Goal: Task Accomplishment & Management: Manage account settings

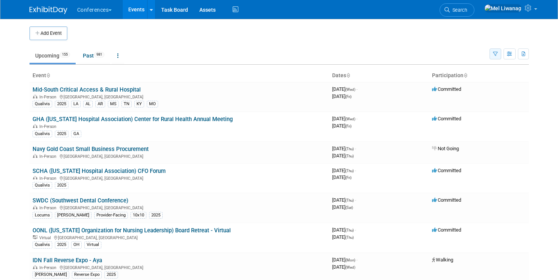
click at [493, 58] on button "button" at bounding box center [496, 53] width 12 height 11
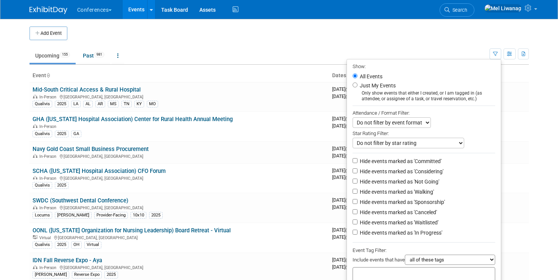
click at [358, 88] on label "Just My Events" at bounding box center [376, 86] width 37 height 8
click at [355, 87] on input "Just My Events" at bounding box center [355, 84] width 5 height 5
radio input "true"
click at [415, 172] on label "Hide events marked as 'Considering'" at bounding box center [400, 172] width 85 height 8
click at [358, 172] on input "Hide events marked as 'Considering'" at bounding box center [355, 170] width 5 height 5
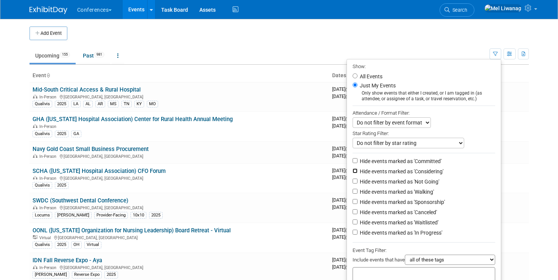
checkbox input "true"
click at [415, 179] on label "Hide events marked as 'Not Going'" at bounding box center [398, 182] width 81 height 8
click at [358, 179] on input "Hide events marked as 'Not Going'" at bounding box center [355, 181] width 5 height 5
checkbox input "true"
click at [415, 177] on li "Hide events marked as 'Considering'" at bounding box center [424, 172] width 154 height 10
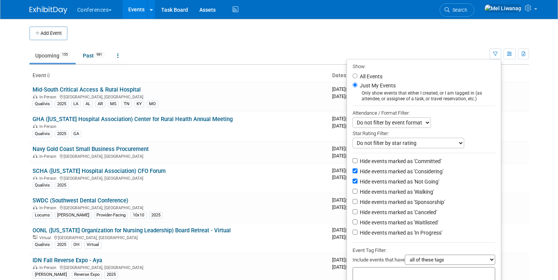
click at [410, 172] on label "Hide events marked as 'Considering'" at bounding box center [400, 172] width 85 height 8
click at [358, 172] on input "Hide events marked as 'Considering'" at bounding box center [355, 170] width 5 height 5
checkbox input "false"
click at [416, 225] on label "Hide events marked as 'Waitlisted'" at bounding box center [398, 223] width 80 height 8
click at [358, 224] on input "Hide events marked as 'Waitlisted'" at bounding box center [355, 221] width 5 height 5
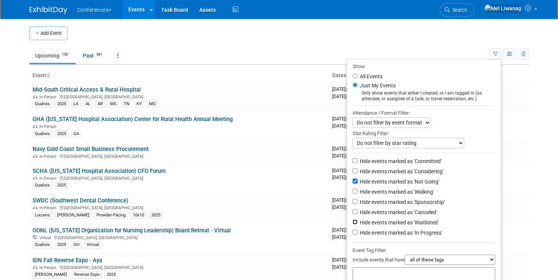
checkbox input "true"
click at [416, 216] on label "Hide events marked as 'Canceled'" at bounding box center [397, 212] width 79 height 8
click at [358, 214] on input "Hide events marked as 'Canceled'" at bounding box center [355, 211] width 5 height 5
checkbox input "true"
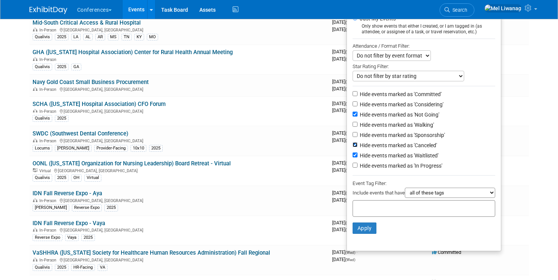
scroll to position [70, 0]
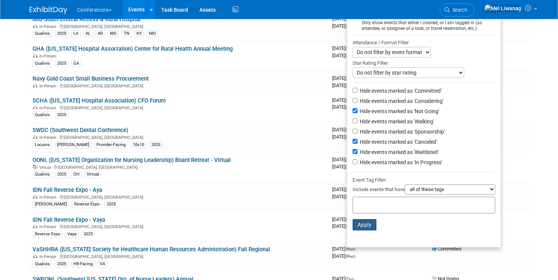
click at [361, 225] on button "Apply" at bounding box center [365, 224] width 24 height 11
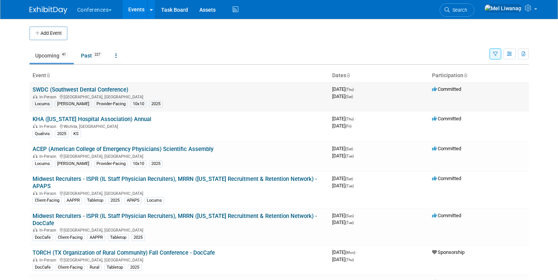
click at [114, 87] on link "SWDC (Southwest Dental Conference)" at bounding box center [81, 89] width 96 height 7
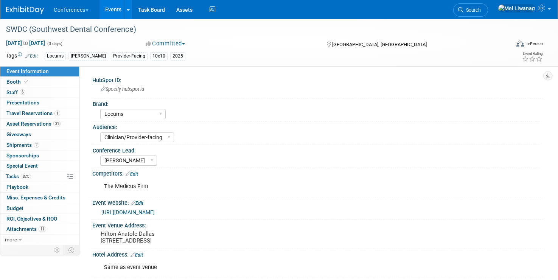
select select "Locums"
select select "Clinician/Provider-facing"
select select "Mel"
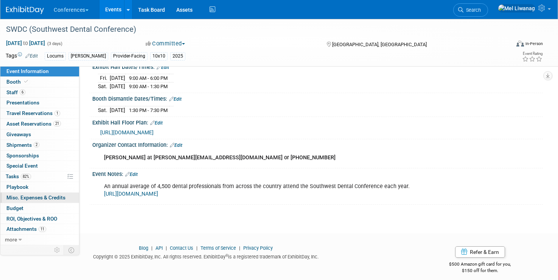
scroll to position [241, 0]
click at [38, 79] on link "Booth" at bounding box center [39, 82] width 79 height 10
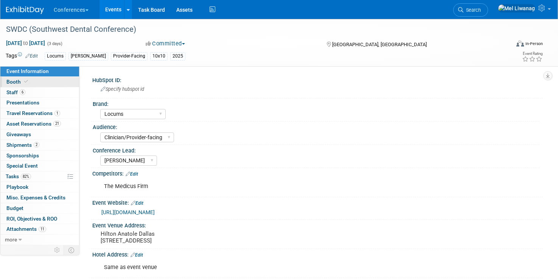
select select "10'x10'"
select select "Yes"
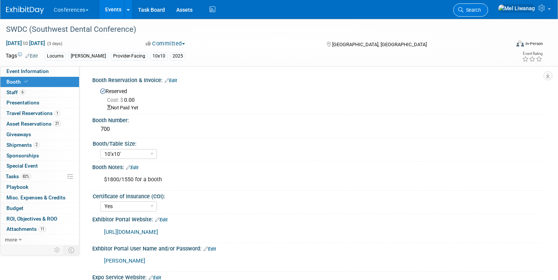
click at [481, 9] on span "Search" at bounding box center [471, 10] width 17 height 6
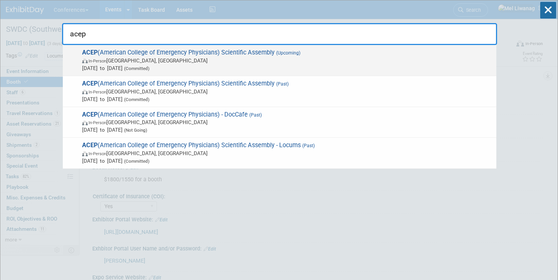
type input "acep"
click at [241, 61] on span "In-Person Salt Lake City, UT" at bounding box center [287, 61] width 410 height 8
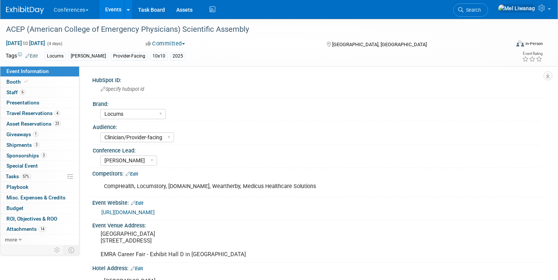
select select "Locums"
select select "Clinician/Provider-facing"
select select "Mel"
click at [45, 151] on link "3 Sponsorships 3" at bounding box center [39, 156] width 79 height 10
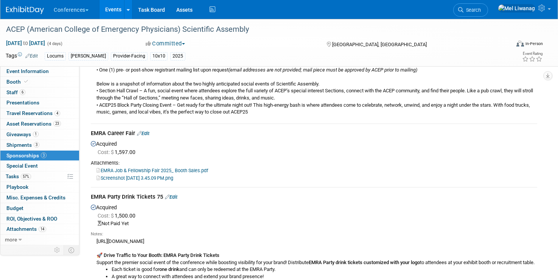
scroll to position [231, 0]
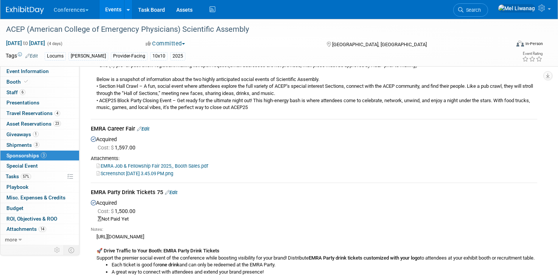
click at [169, 174] on link "Screenshot 2025-07-31 at 3.45.09 PM.png" at bounding box center [134, 174] width 77 height 6
click at [156, 167] on link "EMRA Job & Fellowship Fair 2025_ Booth Sales.pdf" at bounding box center [152, 166] width 112 height 6
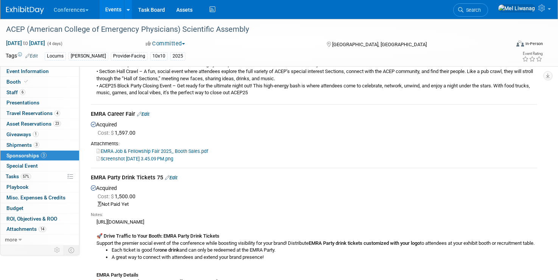
scroll to position [245, 0]
click at [172, 179] on link "Edit" at bounding box center [171, 179] width 12 height 6
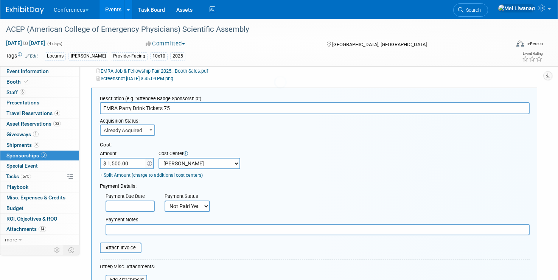
scroll to position [0, 0]
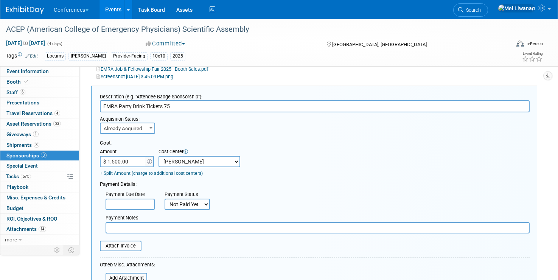
click at [192, 214] on div "Payment Notes" at bounding box center [317, 223] width 435 height 22
click at [192, 209] on select "Not Paid Yet Partially Paid Paid in Full" at bounding box center [187, 204] width 45 height 11
select select "1"
click at [165, 199] on select "Not Paid Yet Partially Paid Paid in Full" at bounding box center [187, 204] width 45 height 11
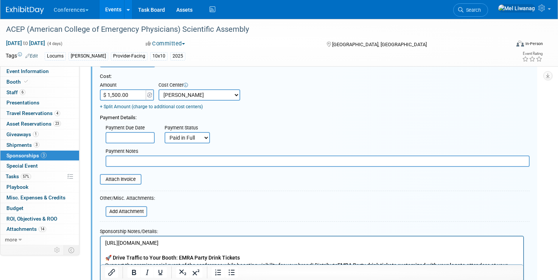
scroll to position [402, 0]
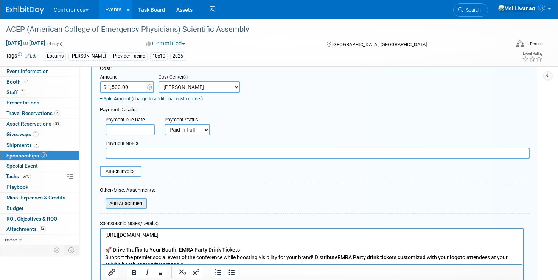
click at [136, 204] on input "file" at bounding box center [101, 203] width 90 height 9
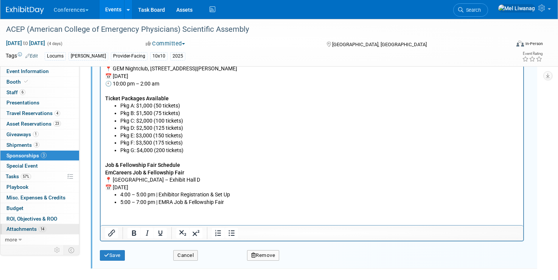
scroll to position [659, 0]
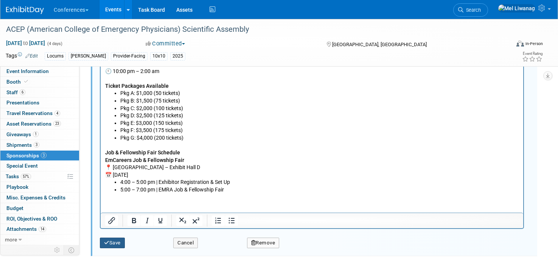
click at [115, 242] on button "Save" at bounding box center [112, 243] width 25 height 11
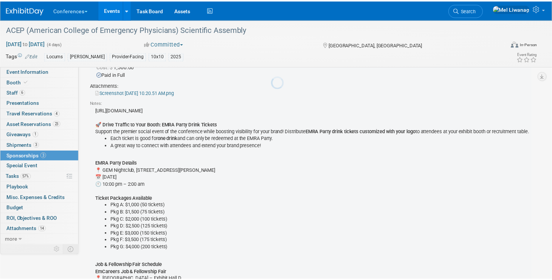
scroll to position [328, 0]
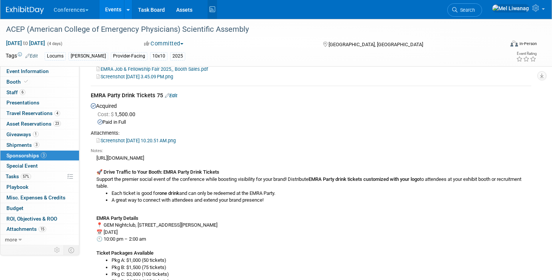
click at [215, 13] on icon at bounding box center [212, 10] width 9 height 12
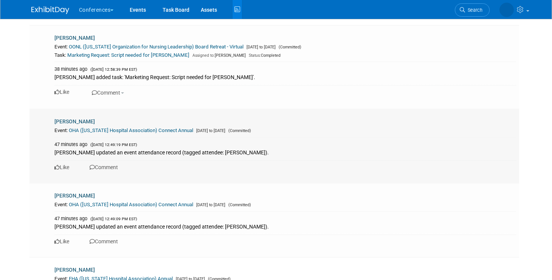
scroll to position [577, 0]
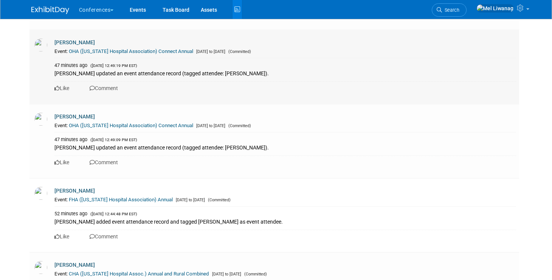
click at [139, 50] on link "OHA ([US_STATE] Hospital Association) Connect Annual" at bounding box center [131, 51] width 124 height 6
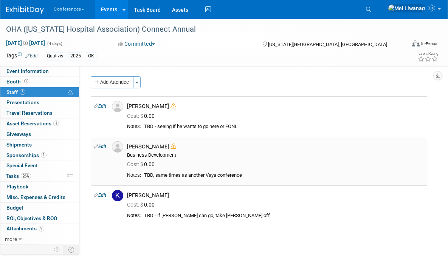
click at [104, 148] on link "Edit" at bounding box center [100, 146] width 12 height 5
select select "7179790f-c217-4824-9196-cbe9e0ec30f6"
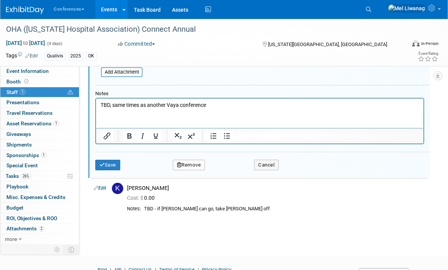
scroll to position [228, 0]
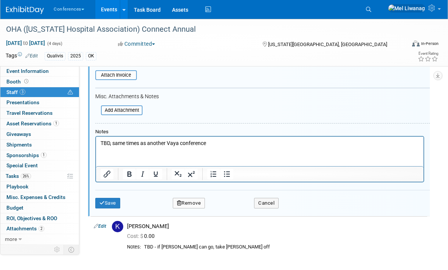
click at [231, 148] on html "TBD, same times as another Vaya conference" at bounding box center [260, 142] width 328 height 11
drag, startPoint x: 218, startPoint y: 145, endPoint x: 24, endPoint y: 121, distance: 195.2
click at [96, 137] on html "TBD, same times as another Vaya conference" at bounding box center [260, 142] width 328 height 11
click at [111, 213] on div "Save Remove Cancel" at bounding box center [262, 202] width 335 height 24
click at [112, 205] on button "Save" at bounding box center [107, 203] width 25 height 11
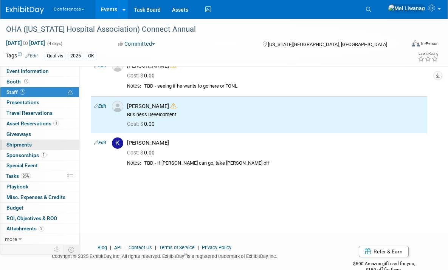
scroll to position [40, 0]
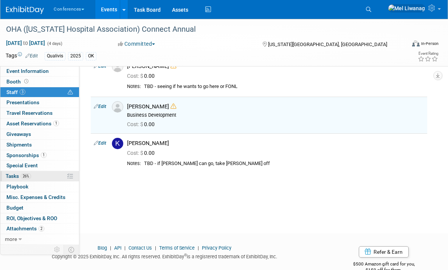
click at [37, 175] on link "26% Tasks 26%" at bounding box center [39, 176] width 79 height 10
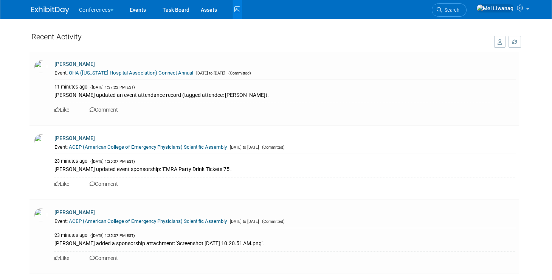
click at [47, 4] on link at bounding box center [54, 6] width 47 height 6
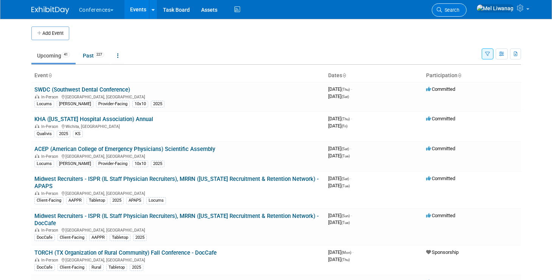
click at [460, 7] on span "Search" at bounding box center [450, 10] width 17 height 6
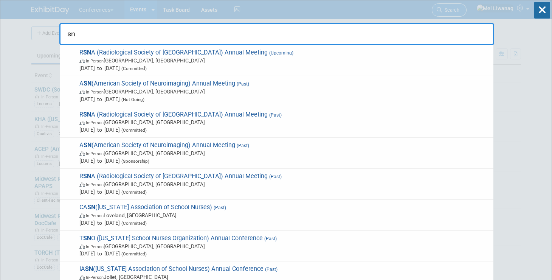
type input "s"
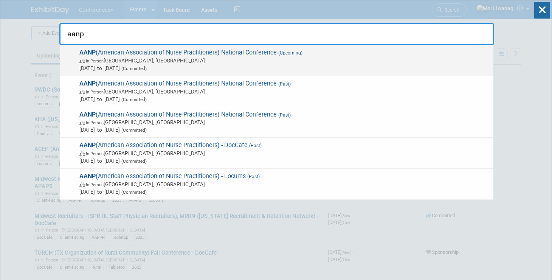
type input "aanp"
click at [396, 54] on span "AANP (American Association of Nurse Practitioners) National Conference (Upcomin…" at bounding box center [283, 60] width 413 height 23
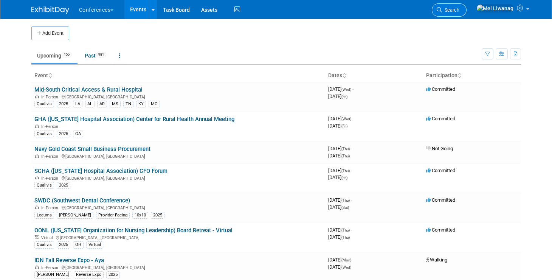
click at [460, 9] on span "Search" at bounding box center [450, 10] width 17 height 6
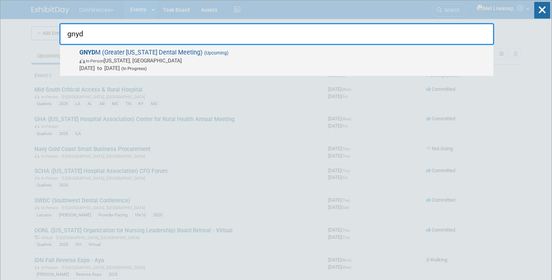
type input "gnyd"
click at [368, 52] on span "GNYD M (Greater New York Dental Meeting) (Upcoming) In-Person New York, NY Nov …" at bounding box center [283, 60] width 413 height 23
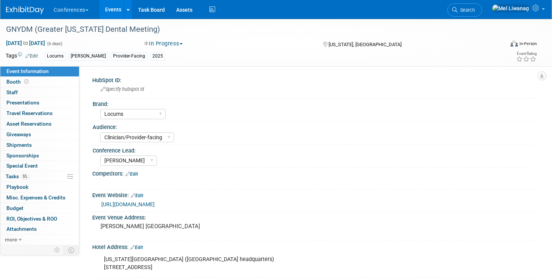
select select "Locums"
select select "Clinician/Provider-facing"
select select "[PERSON_NAME]"
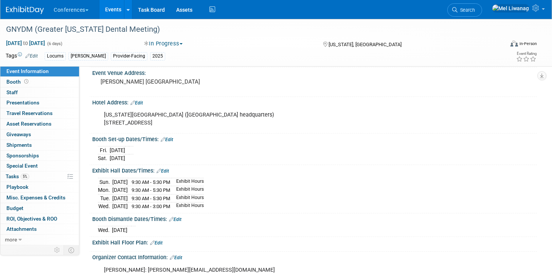
scroll to position [143, 0]
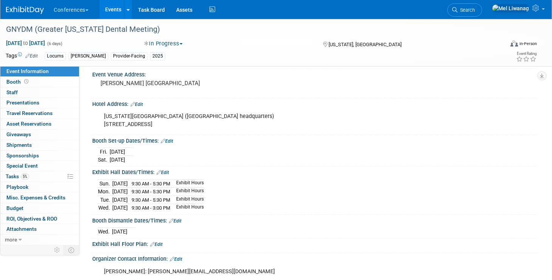
click at [25, 13] on img at bounding box center [25, 10] width 38 height 8
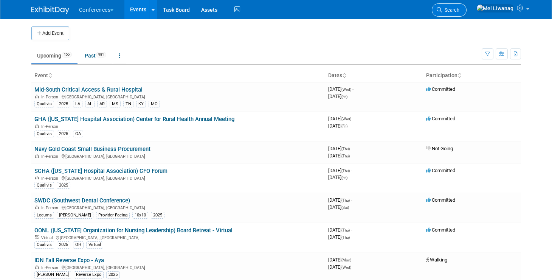
click at [467, 15] on link "Search" at bounding box center [449, 9] width 35 height 13
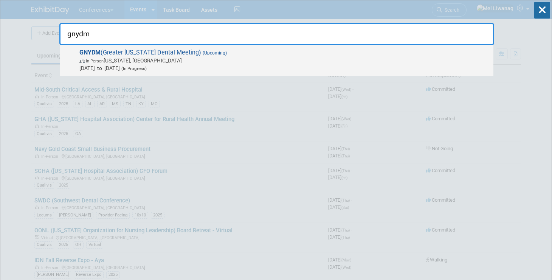
type input "gnydm"
click at [294, 52] on span "GNYDM (Greater New York Dental Meeting) (Upcoming) In-Person New York, NY Nov 2…" at bounding box center [283, 60] width 413 height 23
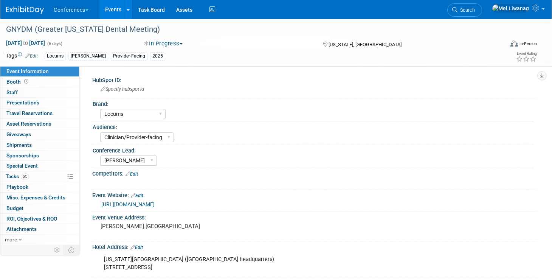
select select "Locums"
select select "Clinician/Provider-facing"
select select "[PERSON_NAME]"
click at [28, 8] on img at bounding box center [25, 10] width 38 height 8
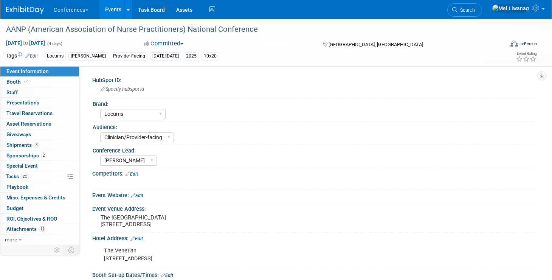
select select "Locums"
select select "Clinician/Provider-facing"
select select "[PERSON_NAME]"
click at [25, 85] on link "Booth" at bounding box center [39, 82] width 79 height 10
select select "10'x20'"
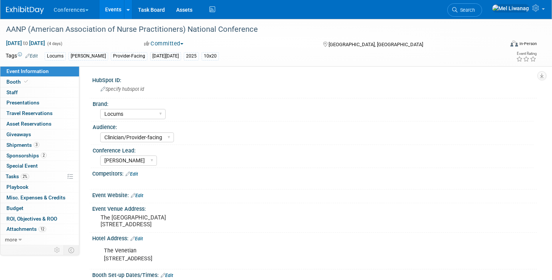
select select "No"
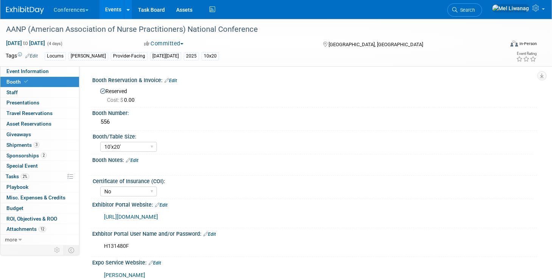
click at [174, 81] on link "Edit" at bounding box center [171, 80] width 12 height 5
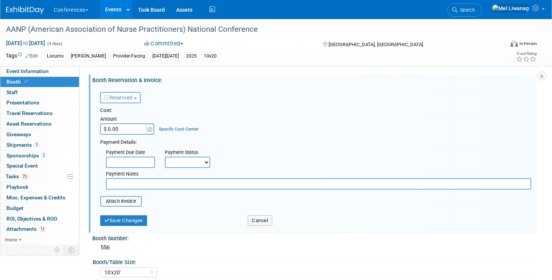
click at [111, 130] on input "$ 0.00" at bounding box center [123, 128] width 47 height 11
type input "$ 3,600.00"
click at [174, 130] on link "Specify Cost Center" at bounding box center [179, 128] width 40 height 5
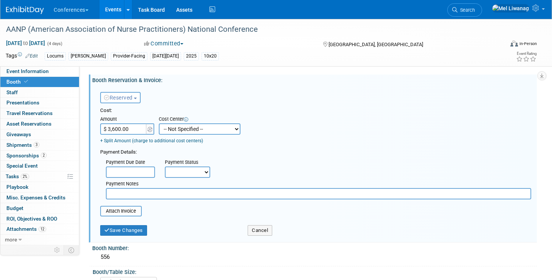
click at [175, 129] on select "-- Not Specified -- Aya Education Aya Healthcare Aya Locums Bespoke Corporate D…" at bounding box center [200, 128] width 82 height 11
select select "18965873"
click at [159, 123] on select "-- Not Specified -- Aya Education Aya Healthcare Aya Locums Bespoke Corporate D…" at bounding box center [200, 128] width 82 height 11
click at [192, 168] on select "Not Paid Yet Partially Paid Paid in Full" at bounding box center [187, 171] width 45 height 11
click at [165, 166] on select "Not Paid Yet Partially Paid Paid in Full" at bounding box center [187, 171] width 45 height 11
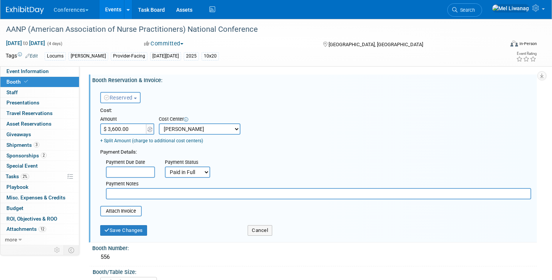
click at [190, 169] on select "Not Paid Yet Partially Paid Paid in Full" at bounding box center [187, 171] width 45 height 11
select select "2"
click at [165, 166] on select "Not Paid Yet Partially Paid Paid in Full" at bounding box center [187, 171] width 45 height 11
click at [135, 195] on input "text" at bounding box center [319, 193] width 426 height 11
click at [231, 171] on input "text" at bounding box center [245, 171] width 49 height 11
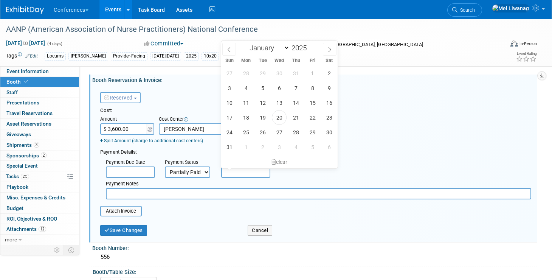
click at [249, 202] on div "Cost: Amount $ 3,600.00 Specify Cost Center Cost Center -- Not Specified -- Aya…" at bounding box center [315, 161] width 431 height 109
click at [230, 170] on input "text" at bounding box center [245, 171] width 49 height 11
click at [328, 49] on icon at bounding box center [329, 49] width 5 height 5
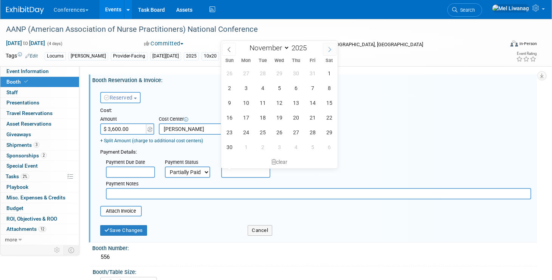
click at [328, 49] on icon at bounding box center [329, 49] width 5 height 5
select select "11"
click at [331, 48] on icon at bounding box center [329, 49] width 5 height 5
type input "2026"
select select "0"
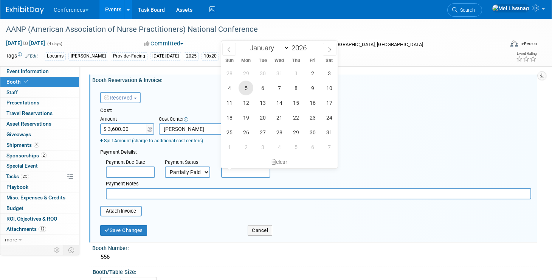
click at [252, 87] on span "5" at bounding box center [246, 88] width 15 height 15
type input "Jan 5, 2026"
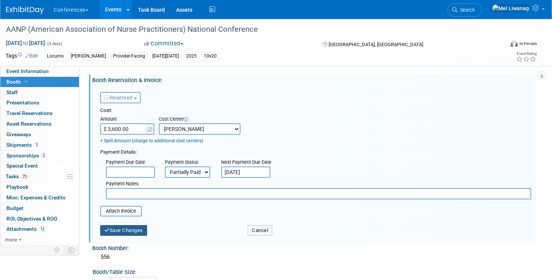
click at [126, 228] on button "Save Changes" at bounding box center [123, 230] width 47 height 11
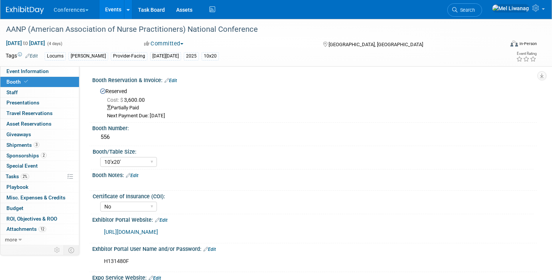
click at [176, 78] on link "Edit" at bounding box center [171, 80] width 12 height 5
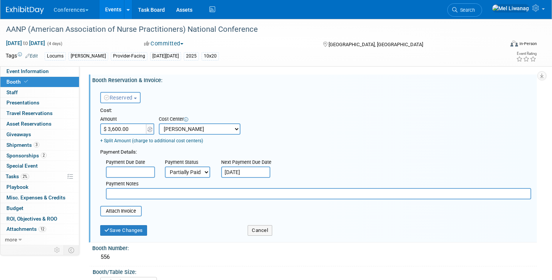
scroll to position [2, 0]
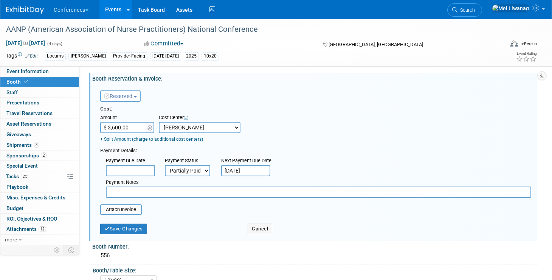
click at [141, 195] on input "text" at bounding box center [319, 192] width 426 height 11
type input "Via check or wire to avoice 3% CC fee"
click at [117, 231] on button "Save Changes" at bounding box center [123, 229] width 47 height 11
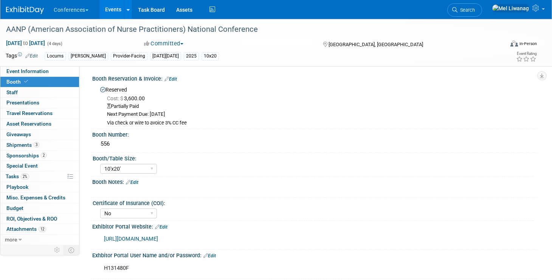
click at [172, 78] on link "Edit" at bounding box center [171, 78] width 12 height 5
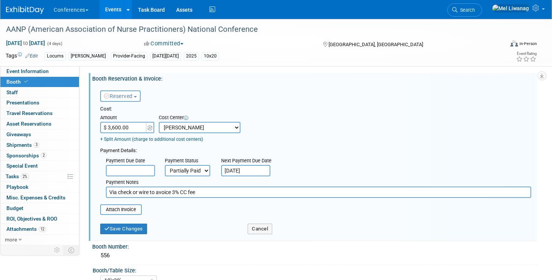
click at [171, 192] on input "Via check or wire to avoice 3% CC fee" at bounding box center [319, 192] width 426 height 11
type input "Via check or wire to avoid 3% CC fee"
click at [144, 226] on button "Save Changes" at bounding box center [123, 229] width 47 height 11
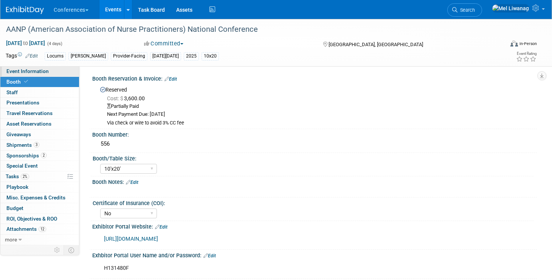
click at [38, 69] on span "Event Information" at bounding box center [27, 71] width 42 height 6
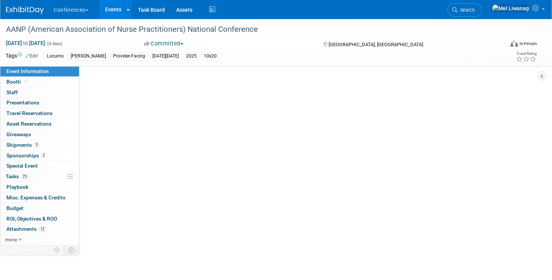
click at [38, 69] on span "Event Information" at bounding box center [27, 71] width 42 height 6
select select "Locums"
select select "Clinician/Provider-facing"
select select "Mel"
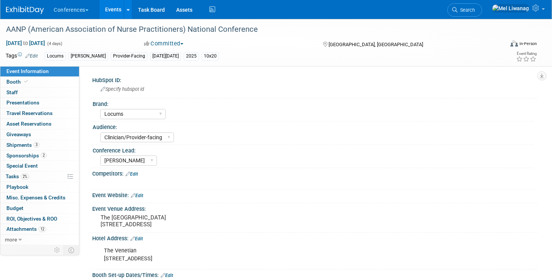
select select "Locums"
select select "Clinician/Provider-facing"
select select "Mel"
click at [334, 179] on div at bounding box center [275, 183] width 353 height 8
drag, startPoint x: 23, startPoint y: 177, endPoint x: 30, endPoint y: 191, distance: 16.2
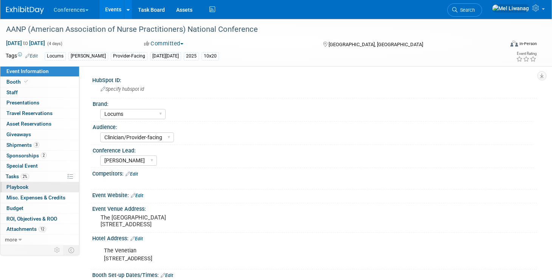
click at [23, 177] on span "2%" at bounding box center [25, 177] width 8 height 6
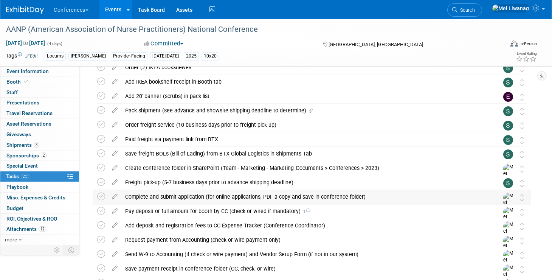
scroll to position [126, 0]
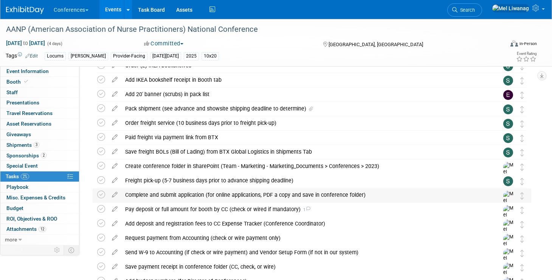
click at [196, 194] on div "Complete and submit application (for online applications, PDF a copy and save i…" at bounding box center [304, 194] width 367 height 13
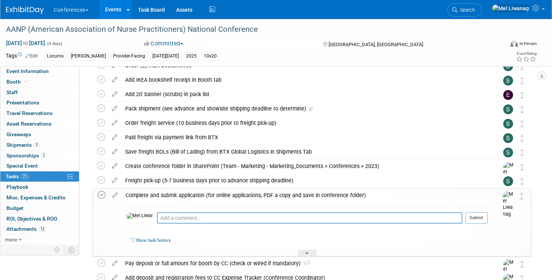
click at [101, 193] on icon at bounding box center [102, 195] width 8 height 8
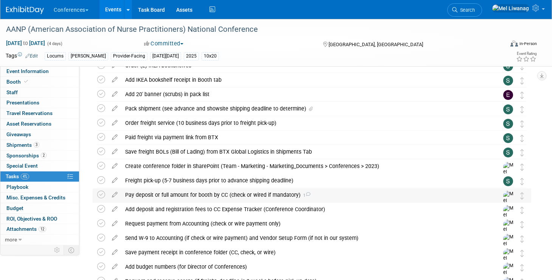
click at [178, 193] on div "Pay deposit or full amount for booth by CC (check or wired if mandatory) 1" at bounding box center [304, 194] width 367 height 13
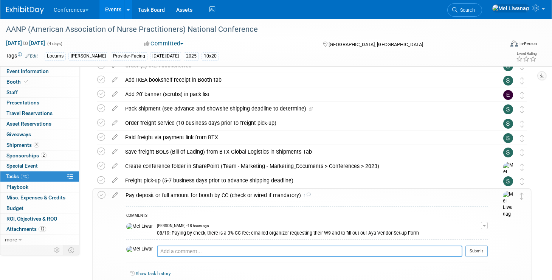
click at [213, 249] on textarea at bounding box center [310, 251] width 306 height 11
click at [257, 251] on textarea "08/20: Sent info to Accounting Team to process payment" at bounding box center [310, 251] width 306 height 11
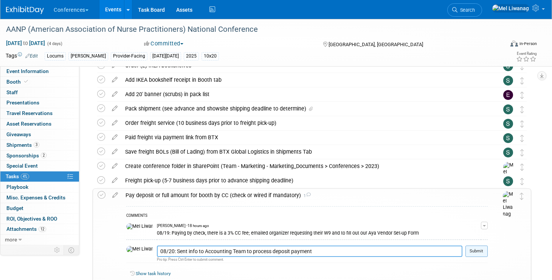
type textarea "08/20: Sent info to Accounting Team to process deposit payment"
click at [479, 246] on button "Submit" at bounding box center [477, 251] width 22 height 11
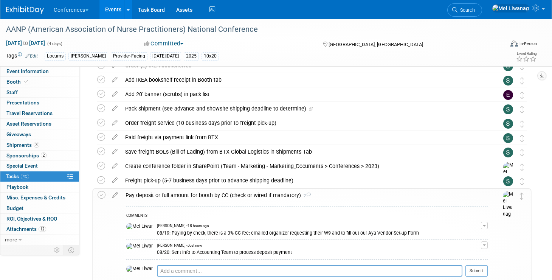
click at [364, 198] on div "Pay deposit or full amount for booth by CC (check or wired if mandatory) 2" at bounding box center [305, 195] width 366 height 13
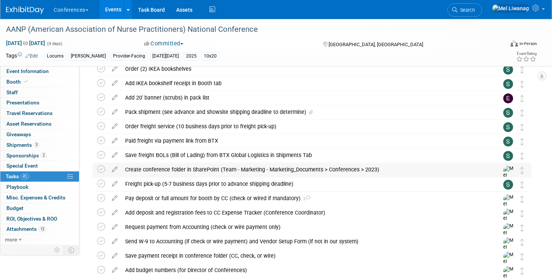
scroll to position [0, 0]
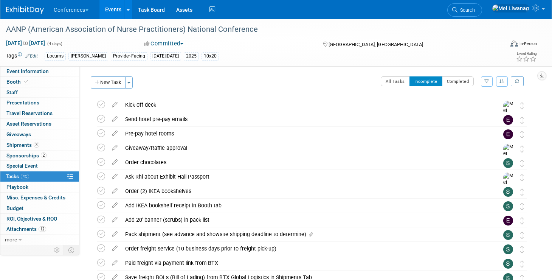
click at [19, 7] on img at bounding box center [25, 10] width 38 height 8
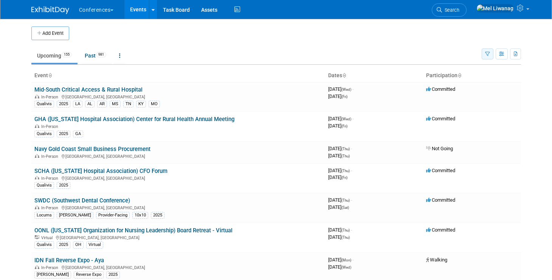
click at [490, 54] on icon "button" at bounding box center [487, 54] width 5 height 5
click at [490, 53] on icon "button" at bounding box center [487, 54] width 5 height 5
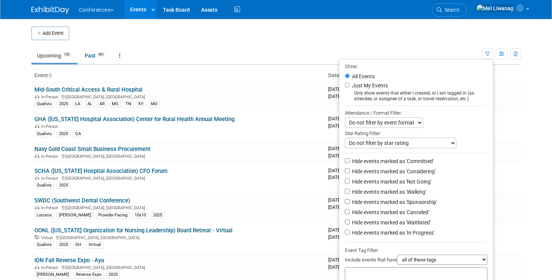
click at [365, 92] on div "Only show events that either I created, or I am tagged in (as attendee, or assi…" at bounding box center [416, 95] width 143 height 11
click at [359, 87] on label "Just My Events" at bounding box center [369, 86] width 37 height 8
click at [350, 87] on input "Just My Events" at bounding box center [347, 84] width 5 height 5
radio input "true"
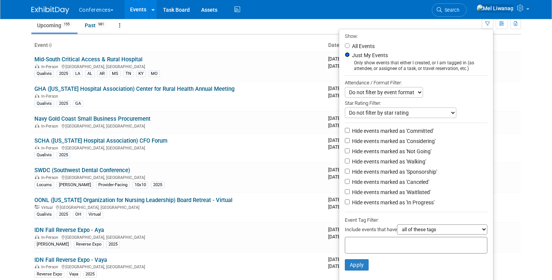
scroll to position [25, 0]
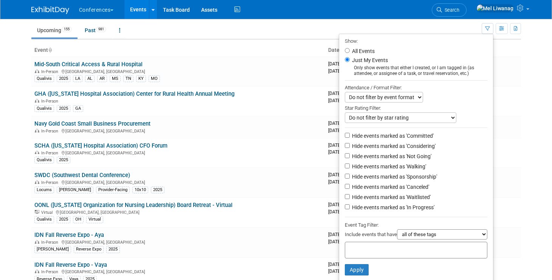
click at [384, 159] on label "Hide events marked as 'Not Going'" at bounding box center [391, 156] width 81 height 8
click at [350, 158] on input "Hide events marked as 'Not Going'" at bounding box center [347, 155] width 5 height 5
checkbox input "true"
click at [390, 201] on label "Hide events marked as 'Waitlisted'" at bounding box center [391, 197] width 80 height 8
click at [350, 199] on input "Hide events marked as 'Waitlisted'" at bounding box center [347, 196] width 5 height 5
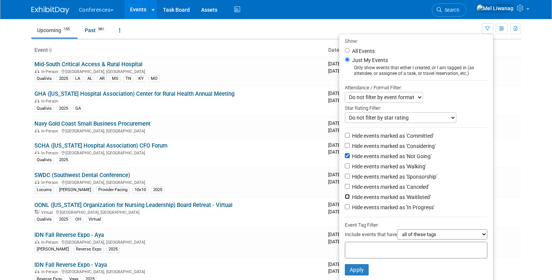
checkbox input "true"
click at [392, 191] on label "Hide events marked as 'Canceled'" at bounding box center [390, 187] width 79 height 8
click at [350, 189] on input "Hide events marked as 'Canceled'" at bounding box center [347, 186] width 5 height 5
checkbox input "true"
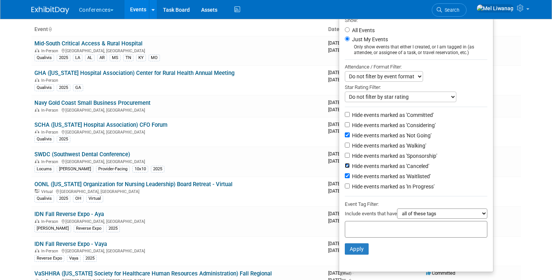
scroll to position [61, 0]
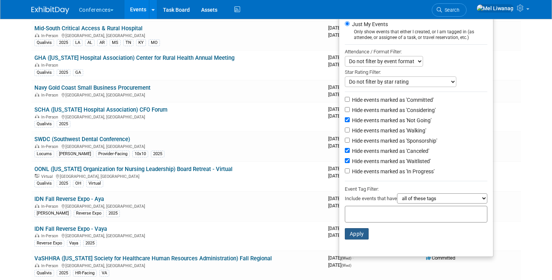
click at [365, 234] on button "Apply" at bounding box center [357, 233] width 24 height 11
